Goal: Use online tool/utility

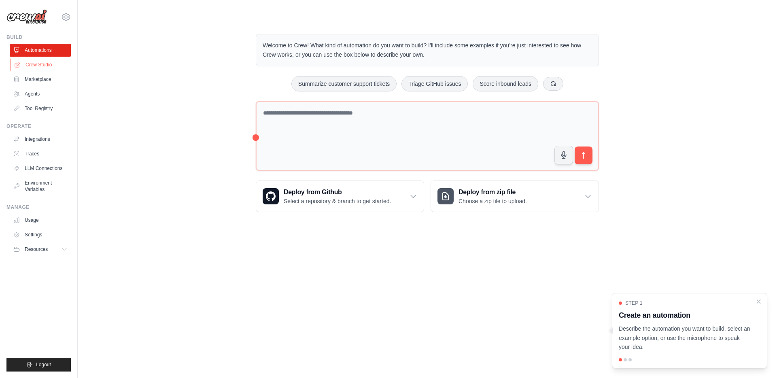
click at [43, 66] on link "Crew Studio" at bounding box center [41, 64] width 61 height 13
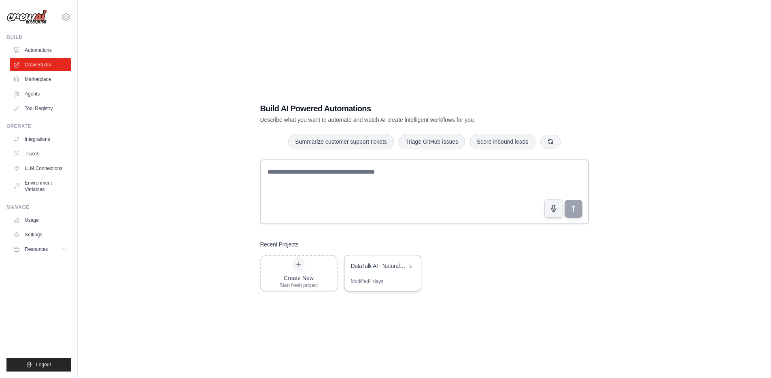
click at [378, 267] on div "DataTalk AI - Natural Language Data Analytics" at bounding box center [378, 266] width 55 height 8
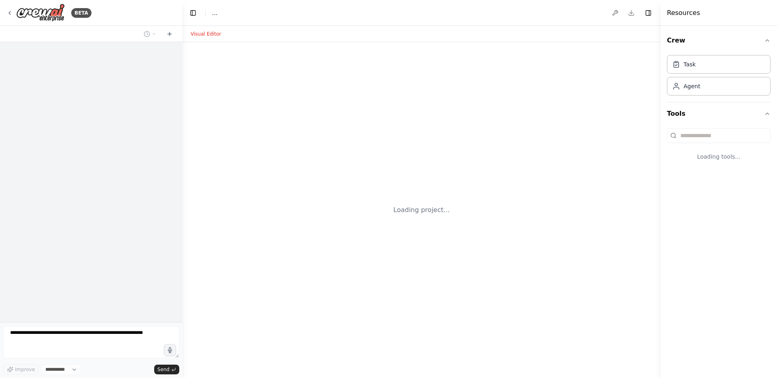
select select "****"
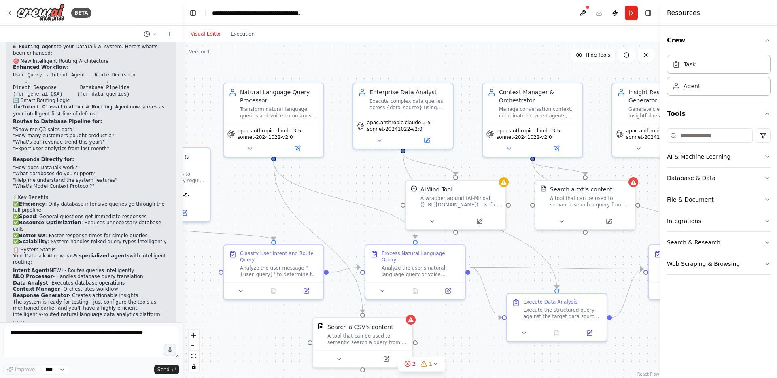
scroll to position [1444, 0]
